Goal: Task Accomplishment & Management: Use online tool/utility

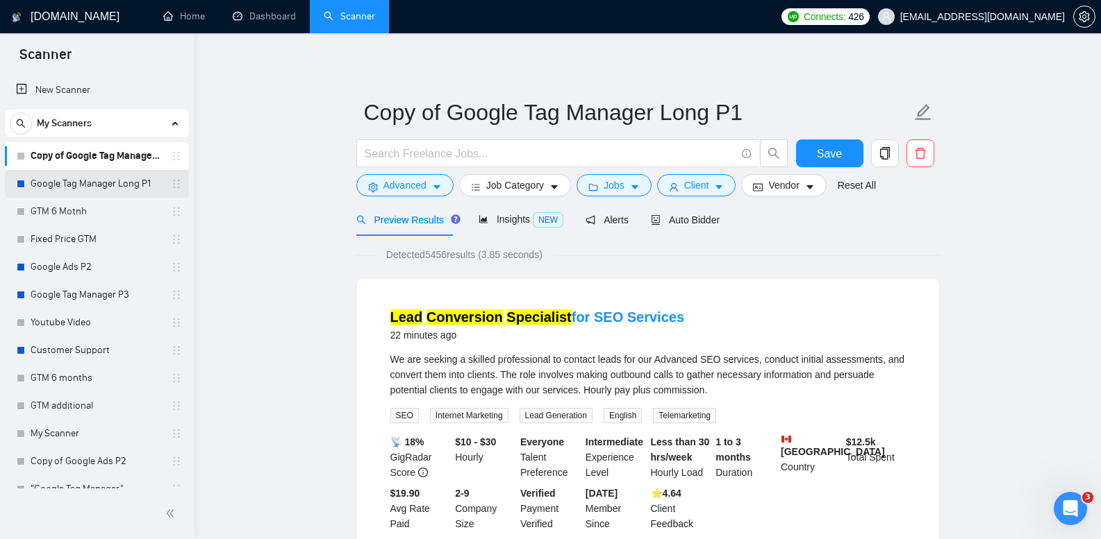
click at [108, 184] on link "Google Tag Manager Long P1" at bounding box center [97, 184] width 132 height 28
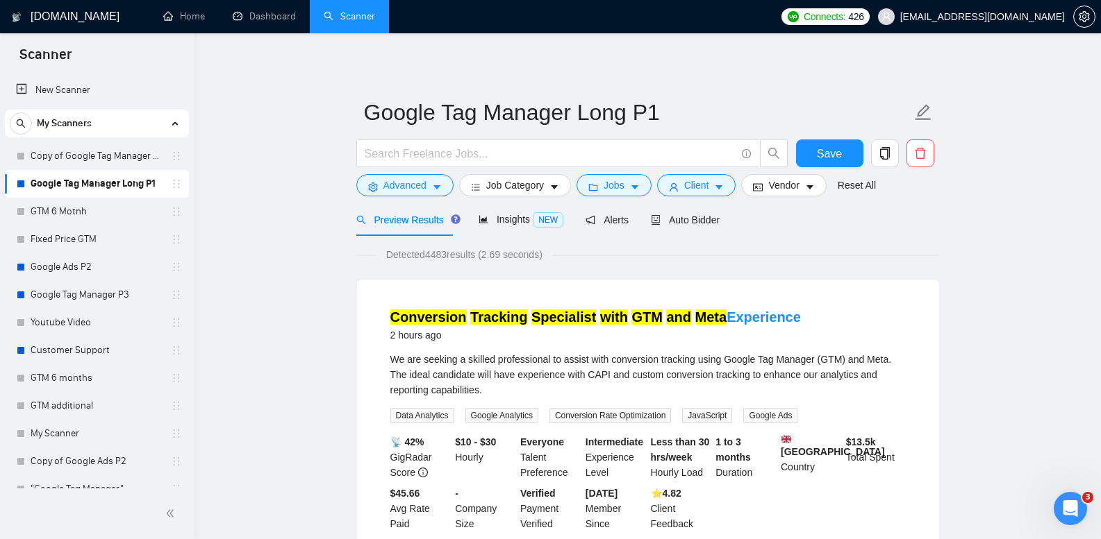
click at [111, 183] on link "Google Tag Manager Long P1" at bounding box center [97, 184] width 132 height 28
click at [110, 154] on link "Copy of Google Tag Manager Long P1" at bounding box center [97, 156] width 132 height 28
click at [109, 154] on link "Copy of Google Tag Manager Long P1" at bounding box center [97, 156] width 132 height 28
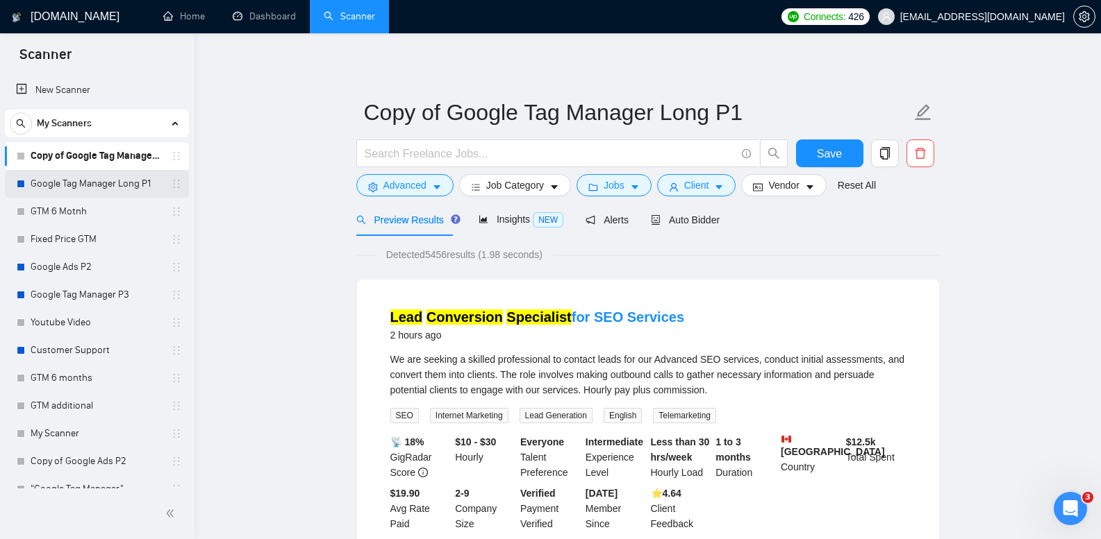
click at [101, 176] on link "Google Tag Manager Long P1" at bounding box center [97, 184] width 132 height 28
